Goal: Information Seeking & Learning: Learn about a topic

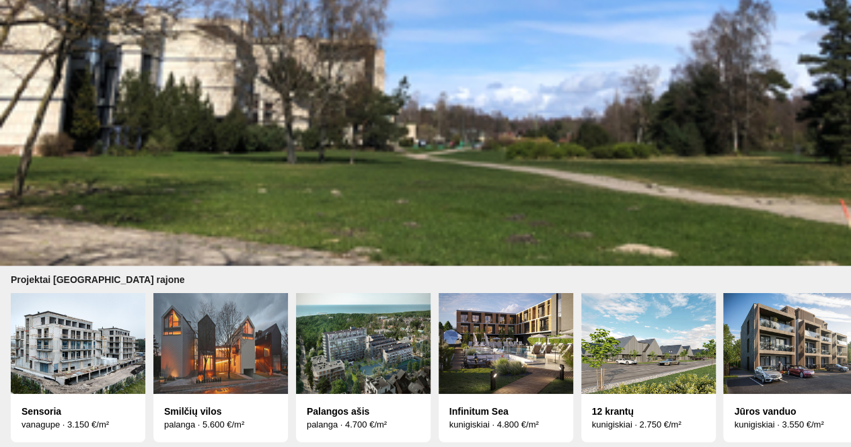
scroll to position [1008, 0]
